Goal: Understand process/instructions

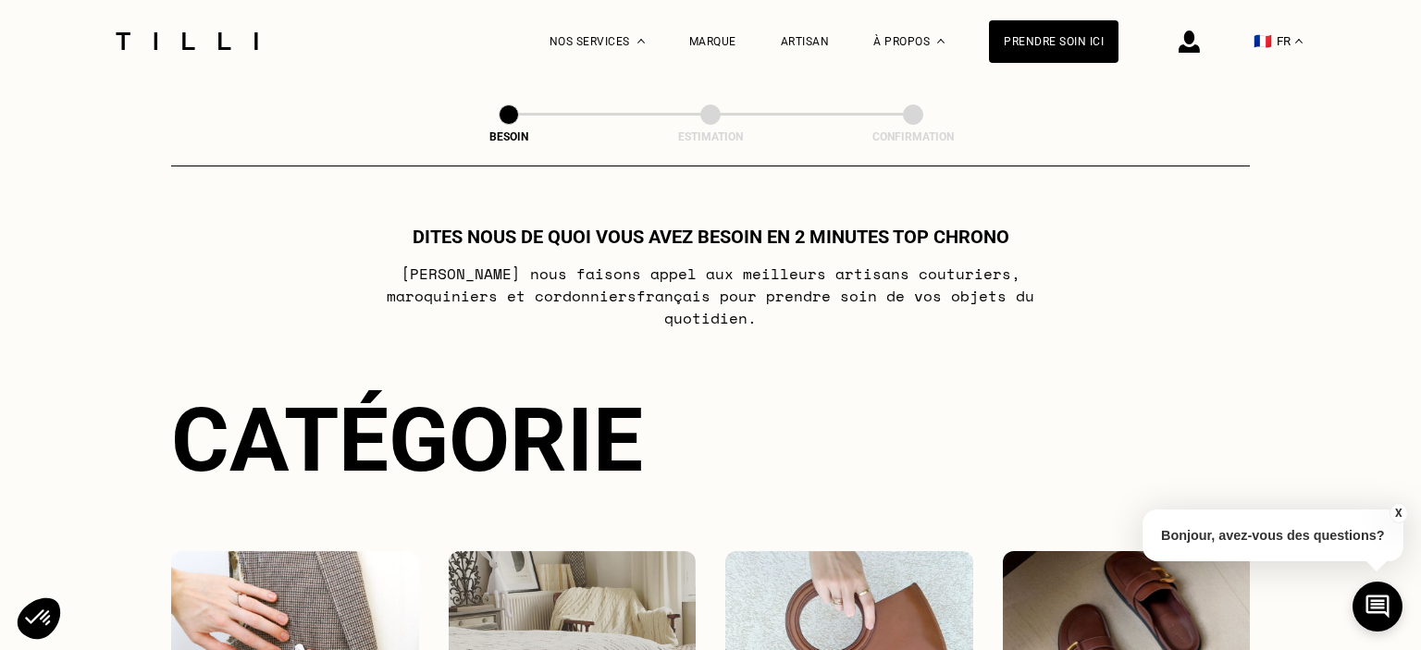
scroll to position [390, 0]
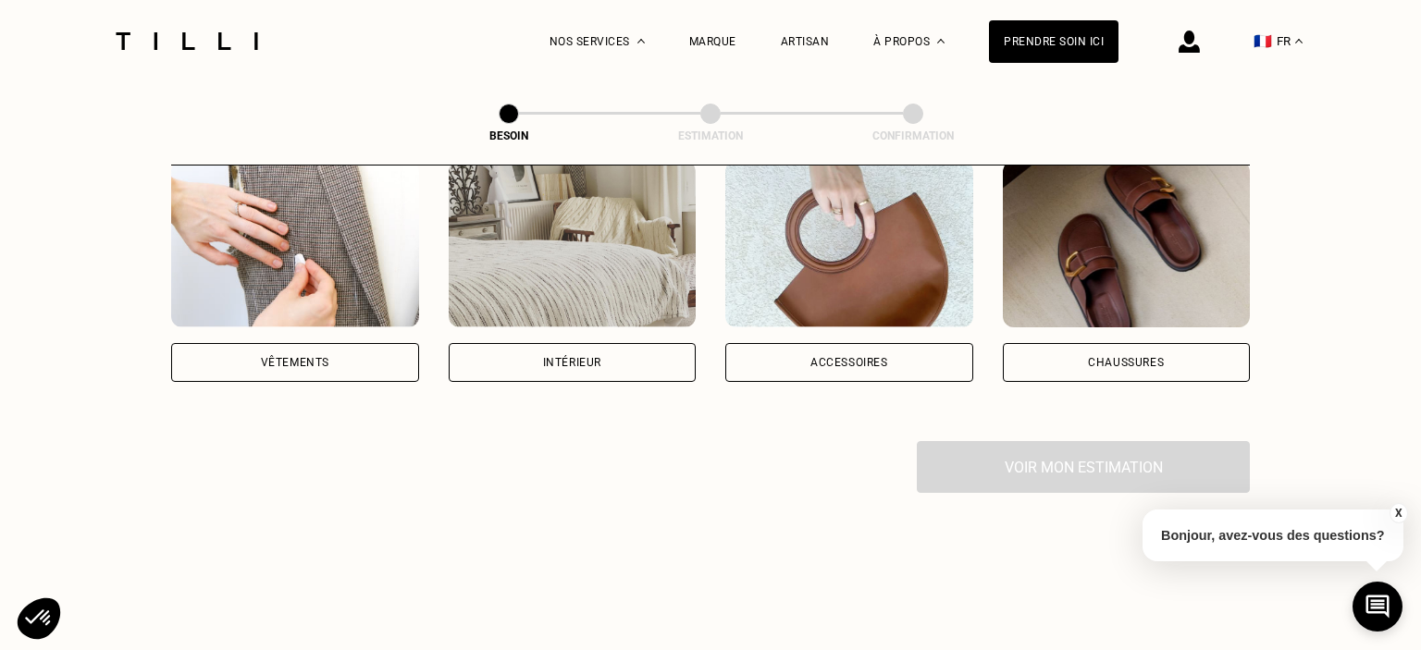
click at [357, 353] on div "Vêtements" at bounding box center [295, 362] width 248 height 39
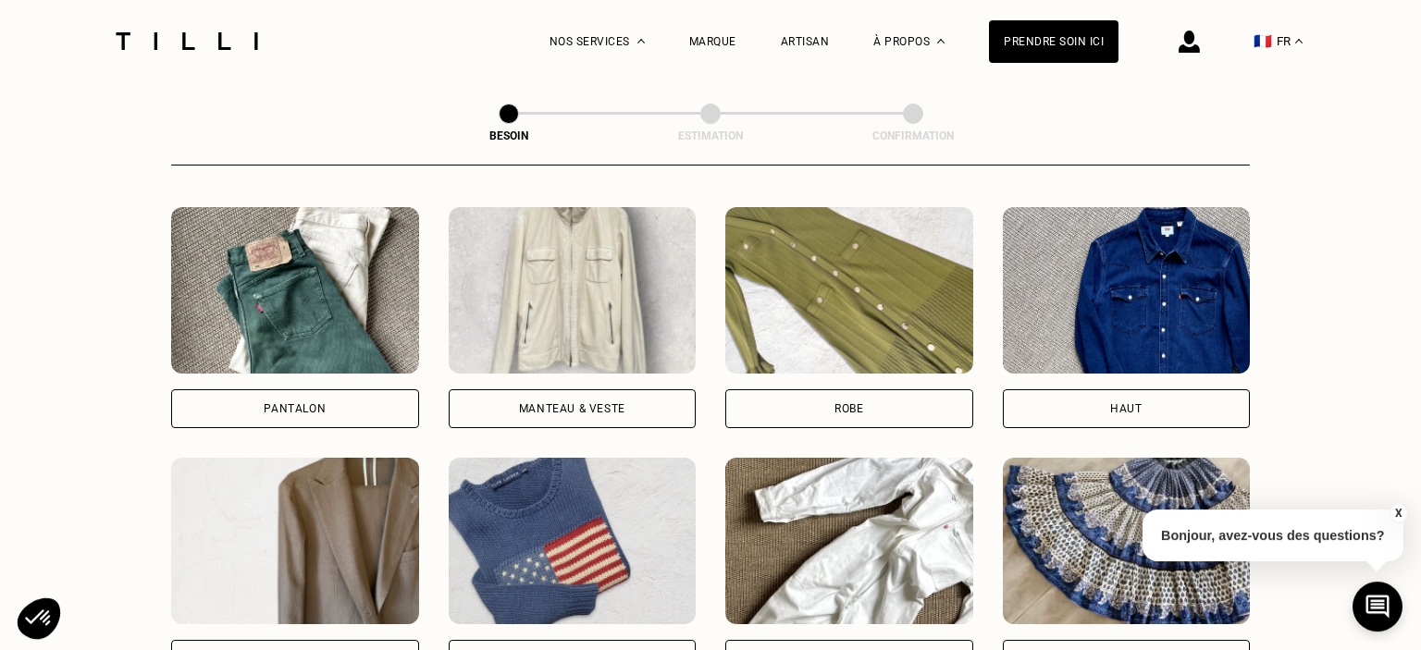
scroll to position [935, 0]
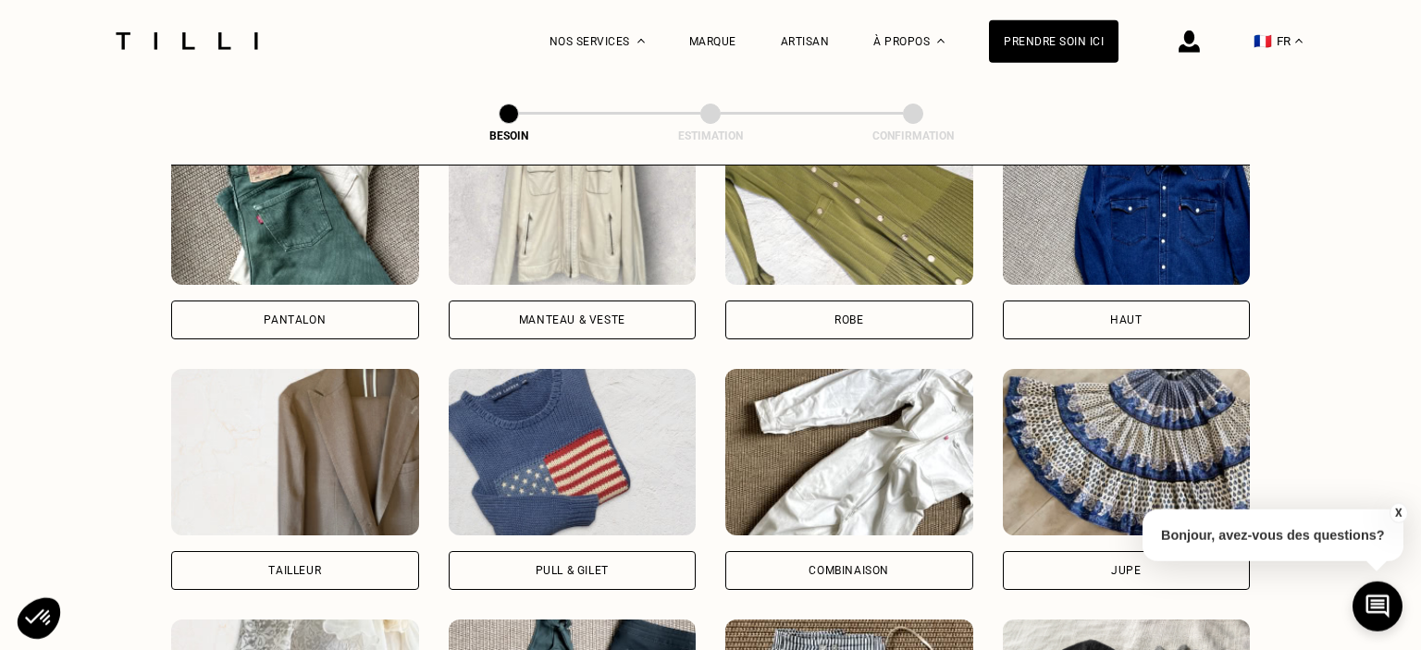
click at [562, 301] on div "Manteau & Veste" at bounding box center [573, 320] width 248 height 39
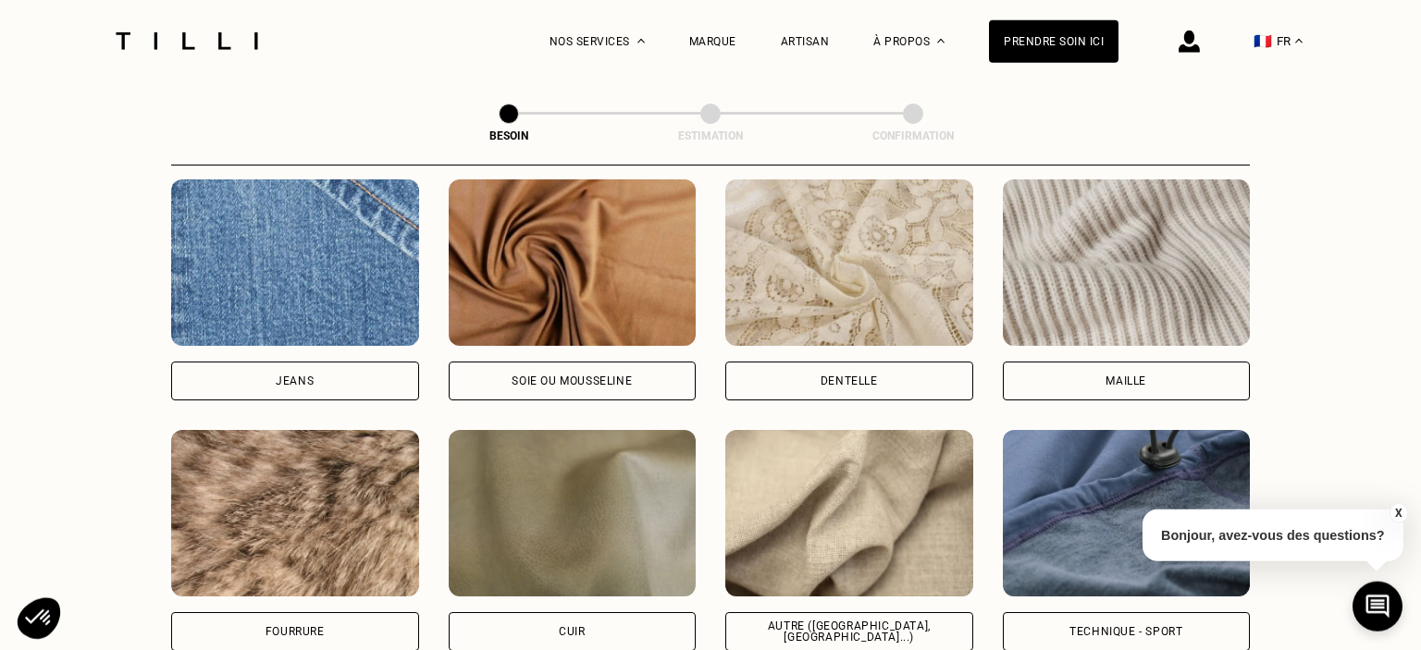
scroll to position [2097, 0]
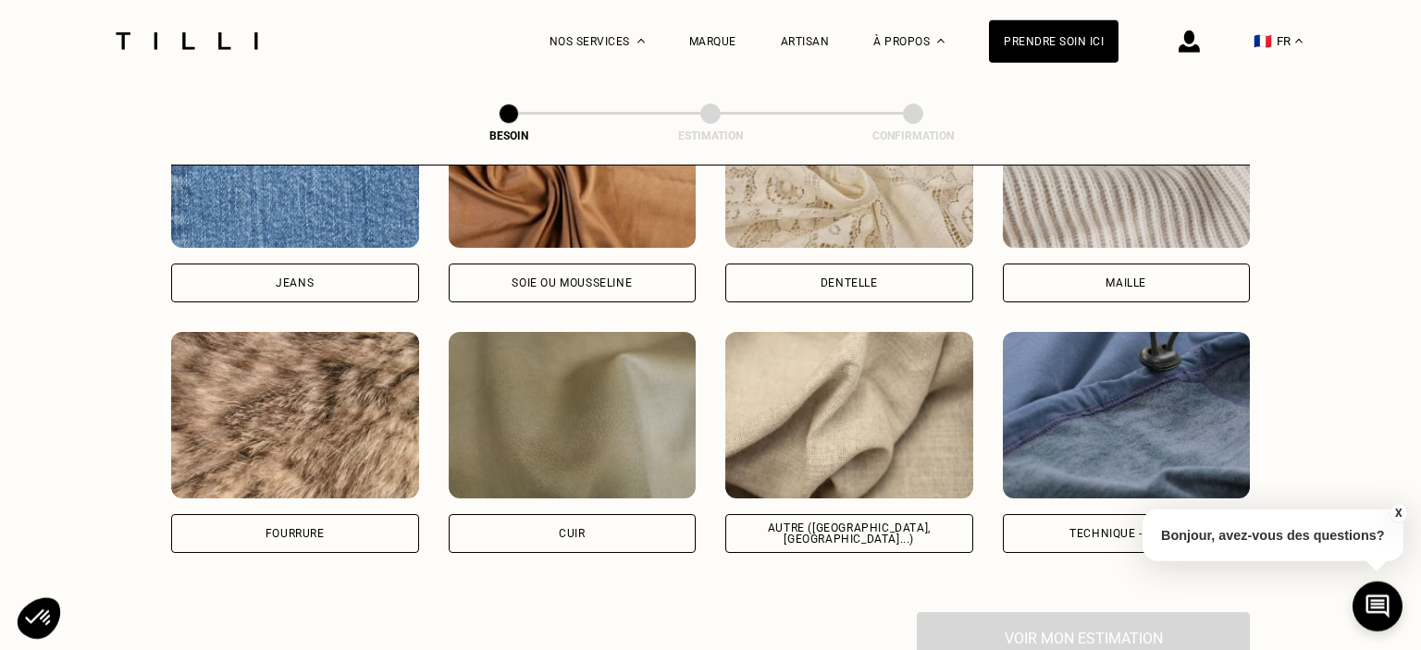
click at [1124, 278] on div "Maille" at bounding box center [1126, 283] width 41 height 11
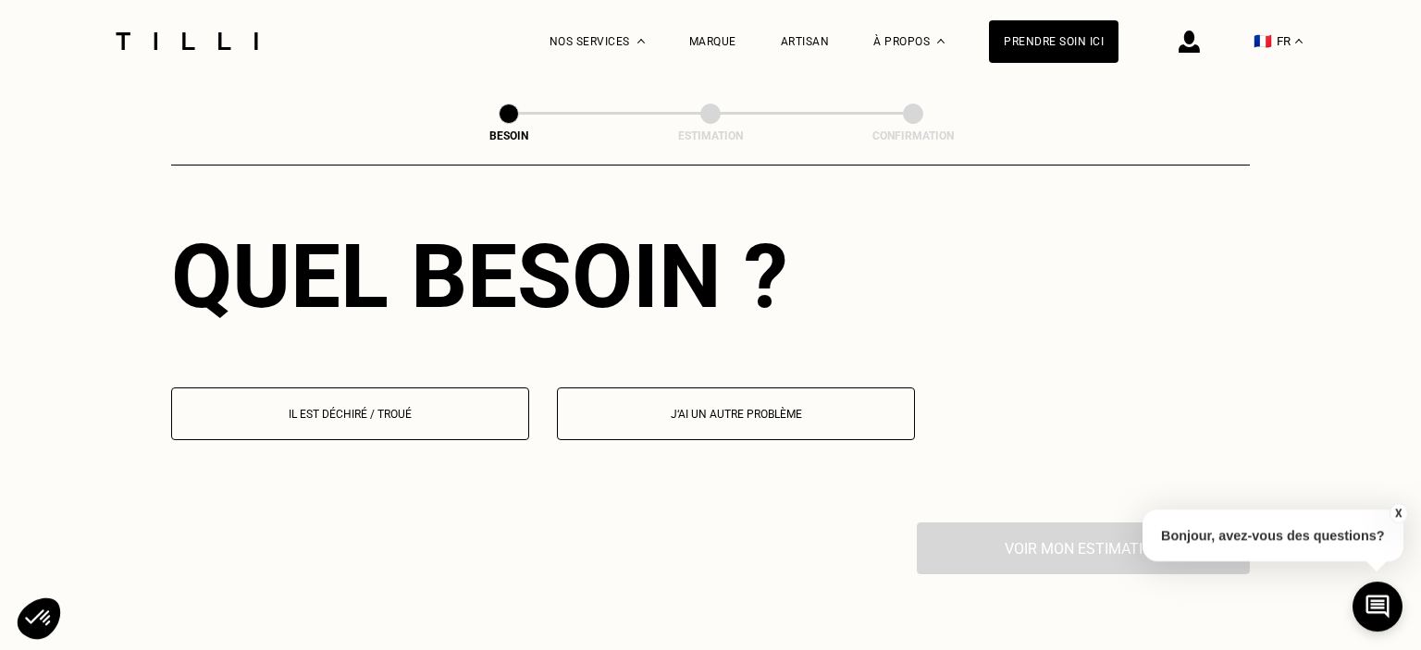
scroll to position [2583, 0]
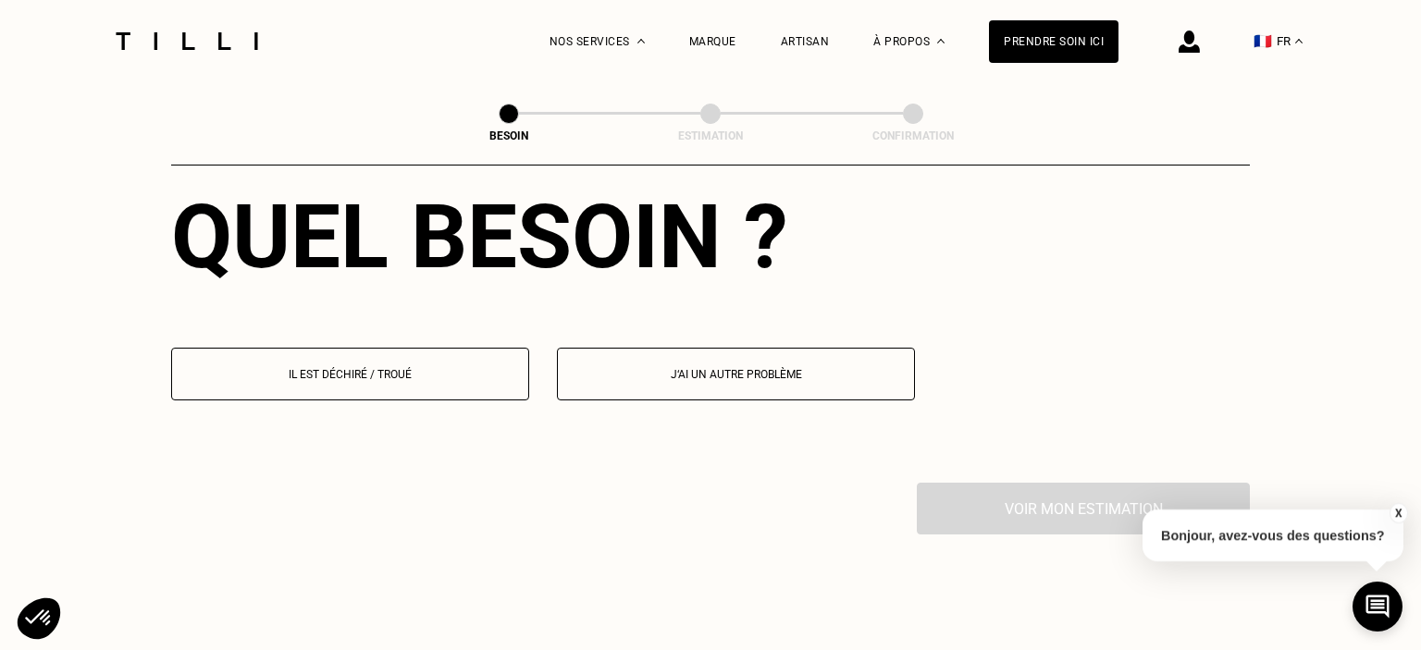
click at [415, 368] on p "Il est déchiré / troué" at bounding box center [350, 374] width 338 height 13
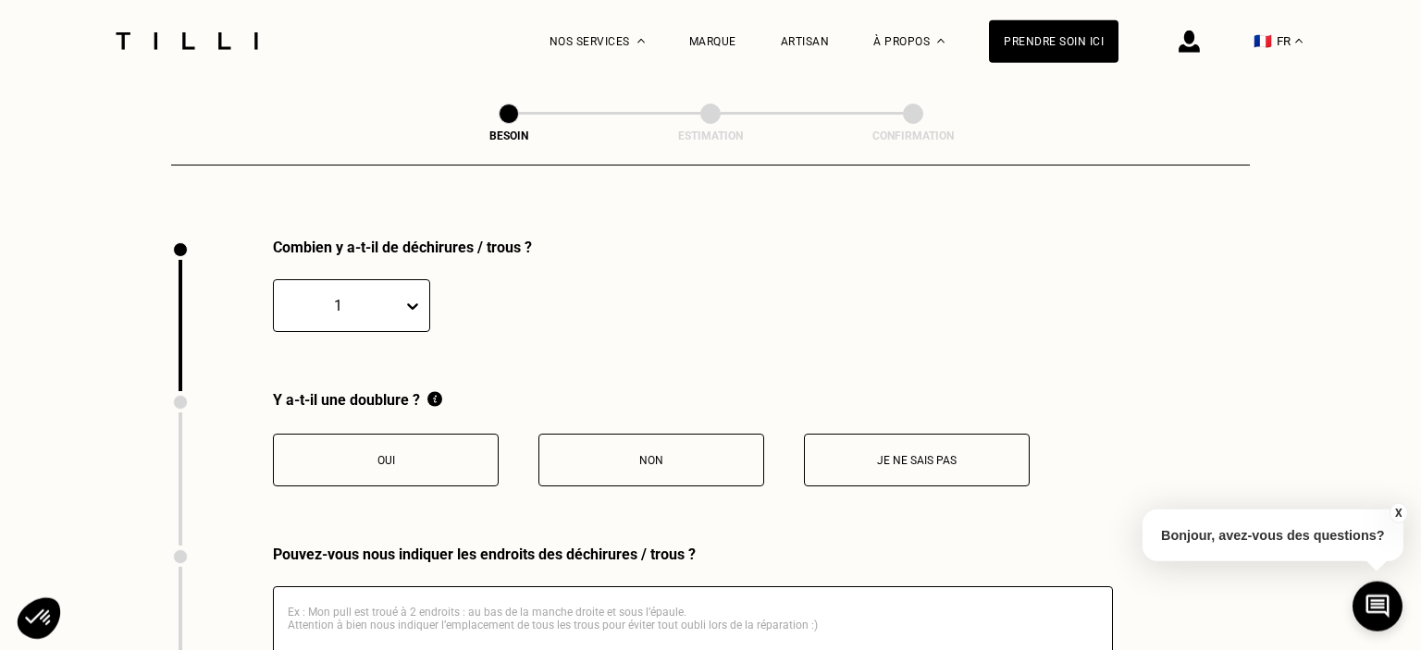
scroll to position [2922, 0]
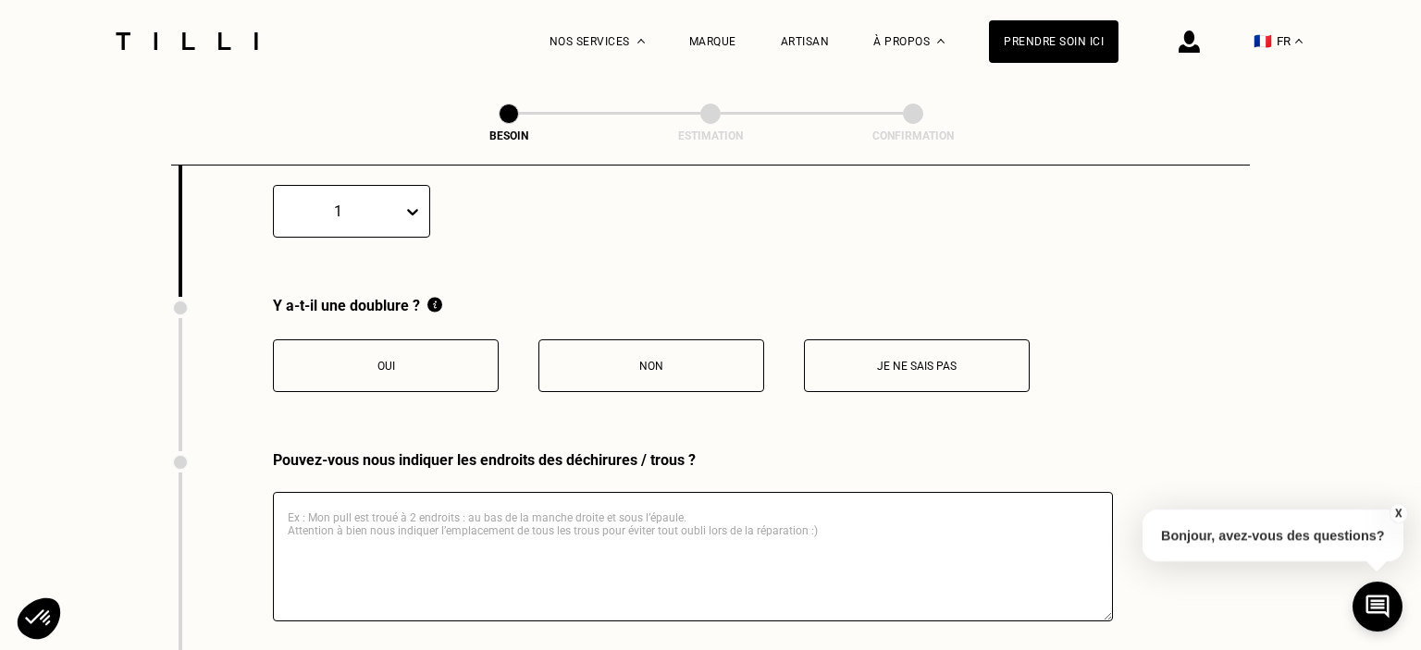
click at [456, 360] on p "Oui" at bounding box center [385, 366] width 205 height 13
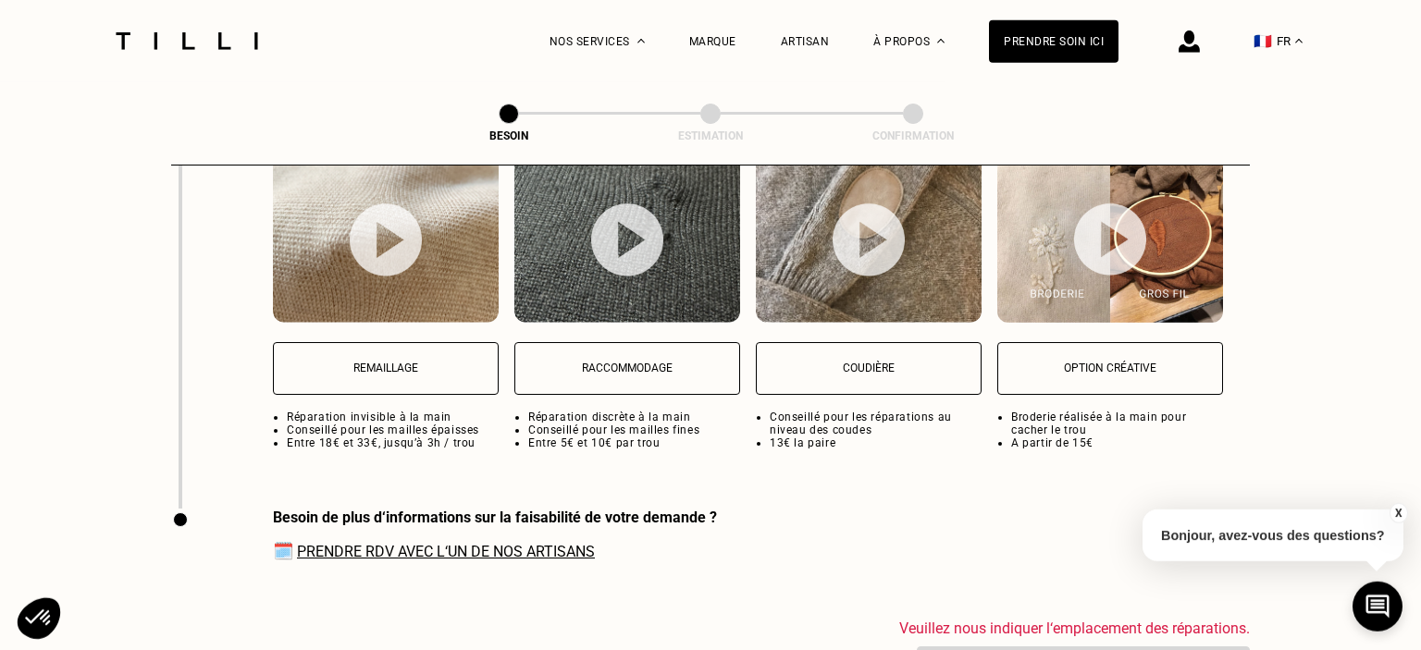
scroll to position [3509, 0]
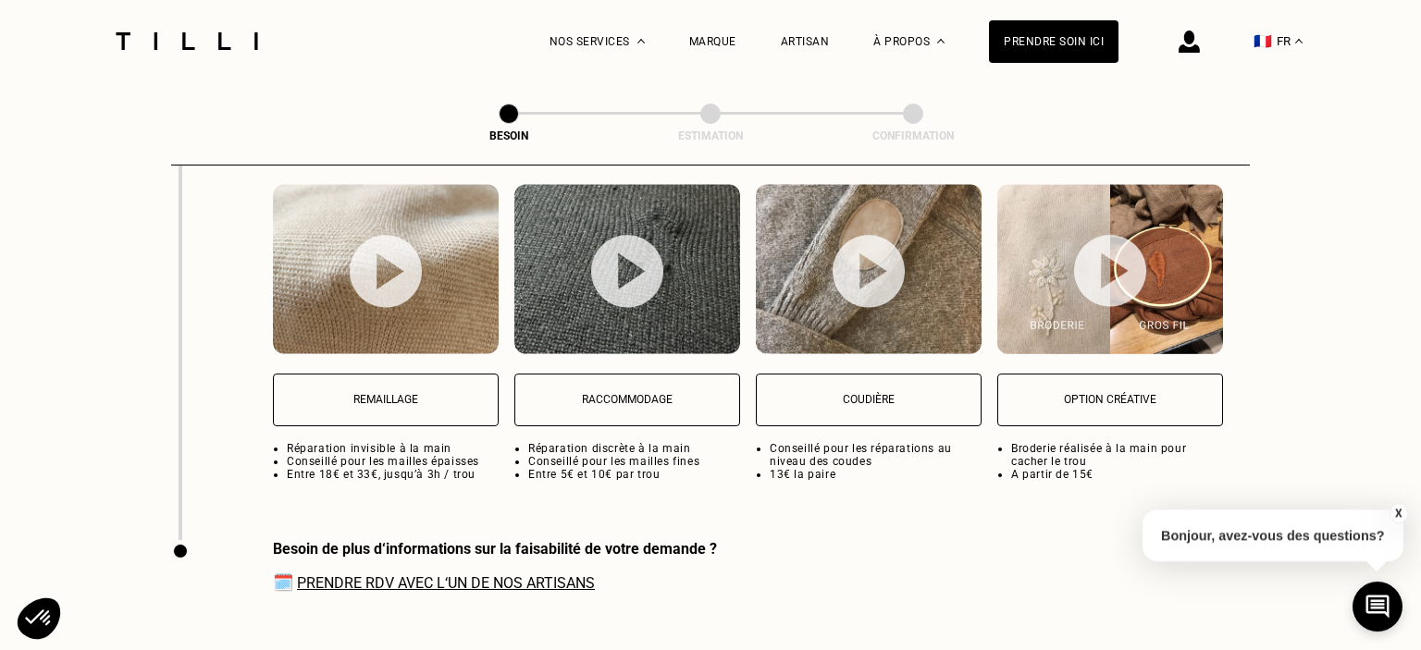
click at [423, 401] on button "Remaillage" at bounding box center [386, 400] width 226 height 53
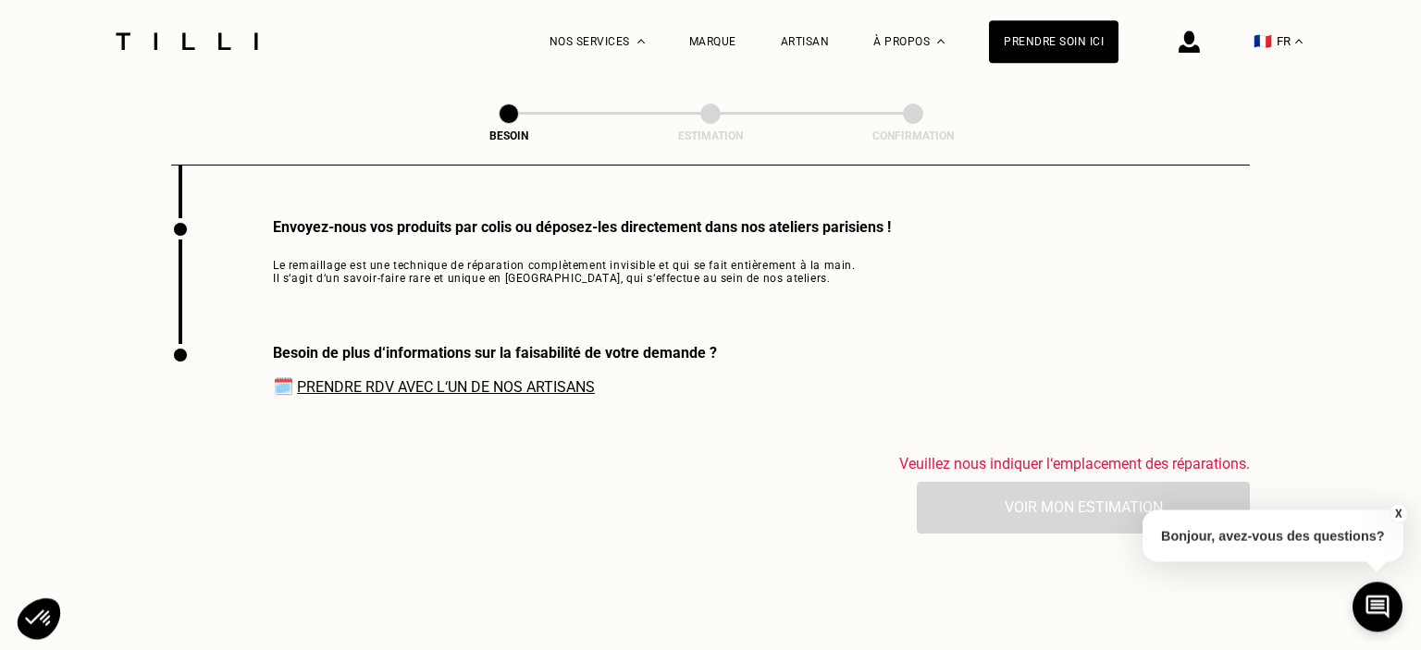
scroll to position [3833, 0]
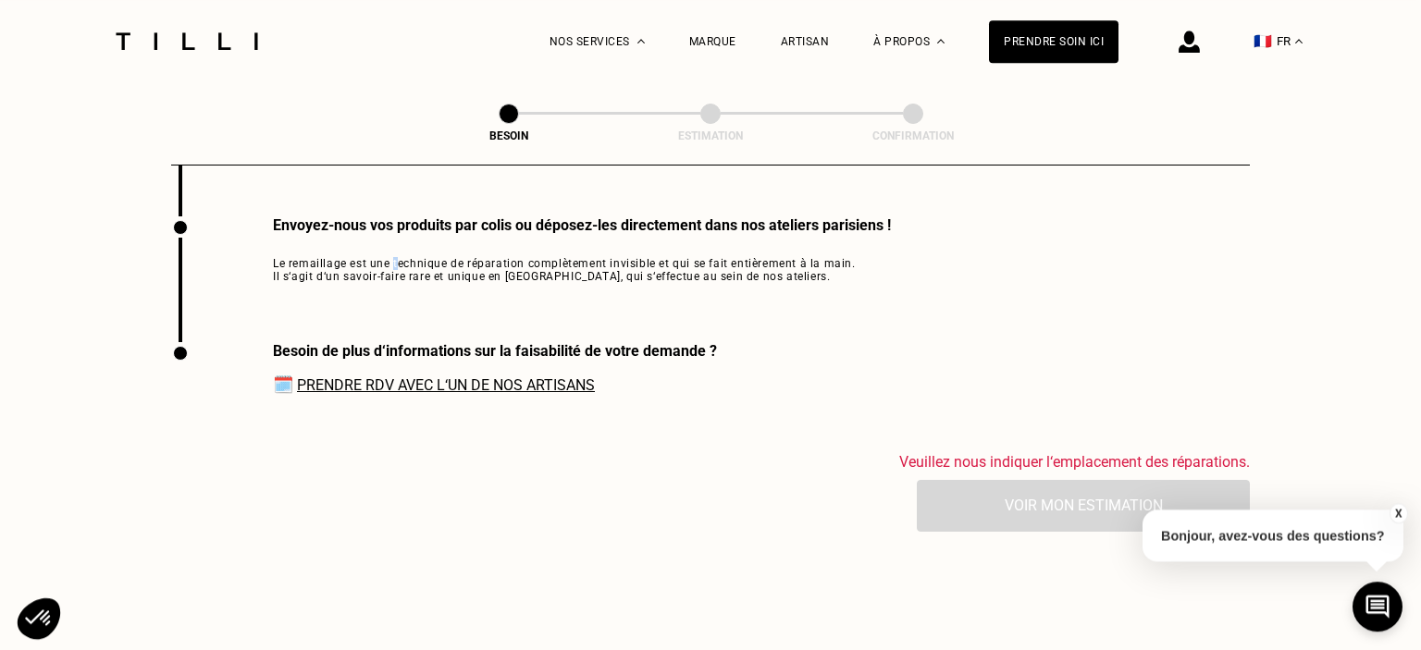
click at [394, 257] on span "Le remaillage est une technique de réparation complètement invisible et qui se …" at bounding box center [582, 270] width 618 height 26
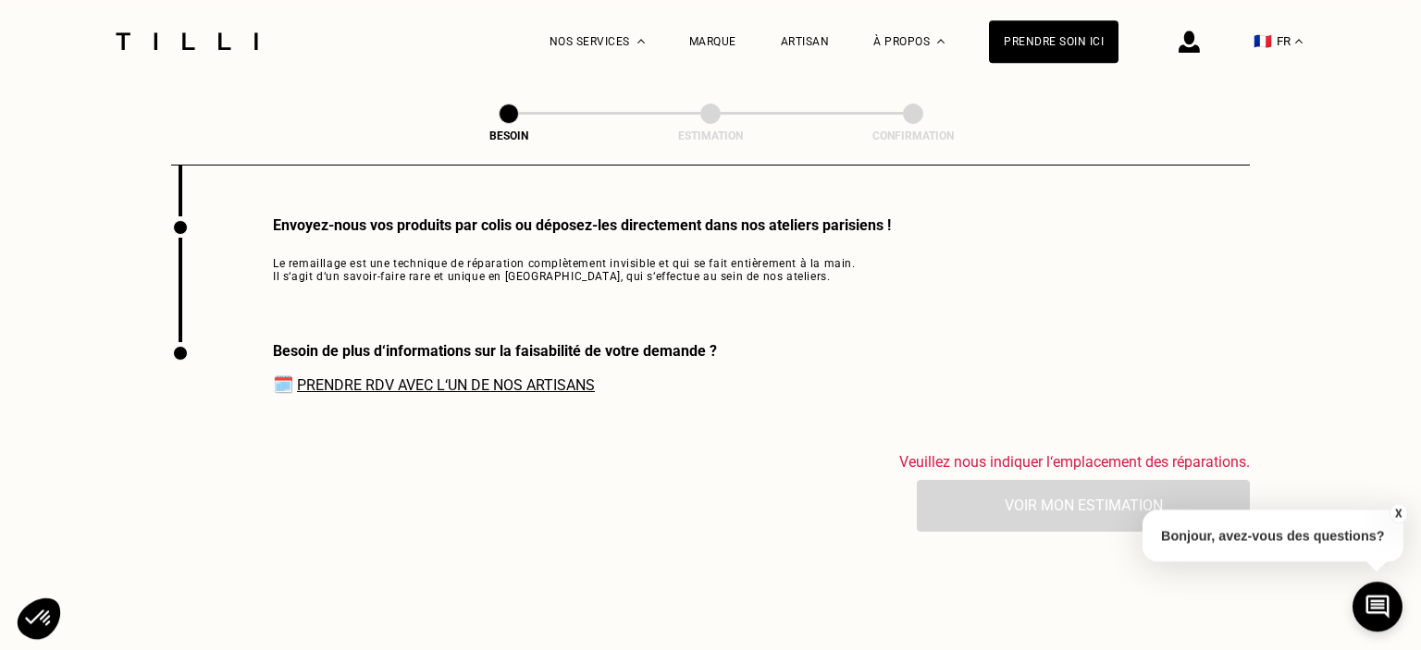
click at [394, 257] on span "Le remaillage est une technique de réparation complètement invisible et qui se …" at bounding box center [582, 270] width 618 height 26
click at [401, 266] on span "Le remaillage est une technique de réparation complètement invisible et qui se …" at bounding box center [582, 270] width 618 height 26
click at [398, 275] on div "Envoyez-nous vos produits par colis ou déposez-les directement dans nos atelier…" at bounding box center [531, 280] width 720 height 126
